Goal: Check status: Check status

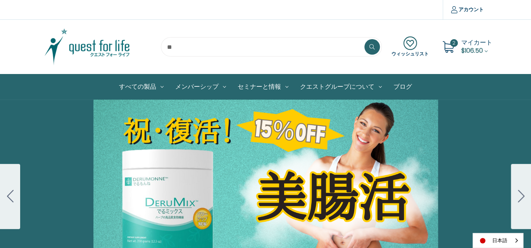
click at [467, 43] on span "マイカート" at bounding box center [476, 42] width 31 height 9
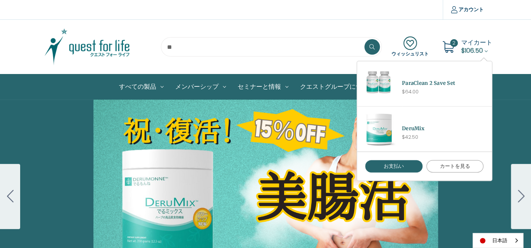
click at [464, 168] on link "カートを見る" at bounding box center [454, 166] width 57 height 12
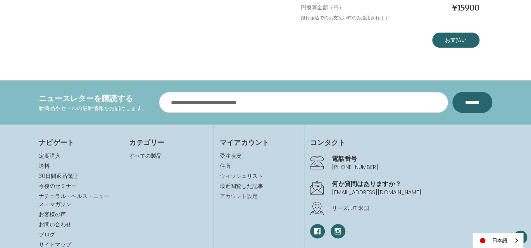
scroll to position [349, 0]
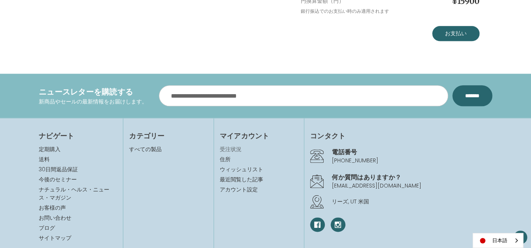
click at [233, 150] on link "受注状況" at bounding box center [259, 149] width 78 height 8
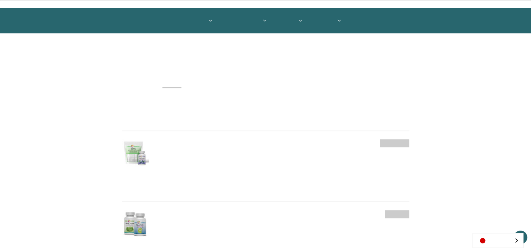
scroll to position [78, 0]
